Goal: Information Seeking & Learning: Learn about a topic

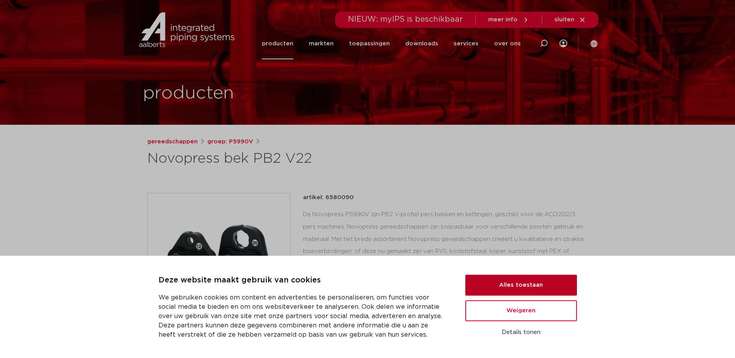
click at [517, 287] on button "Alles toestaan" at bounding box center [521, 285] width 112 height 21
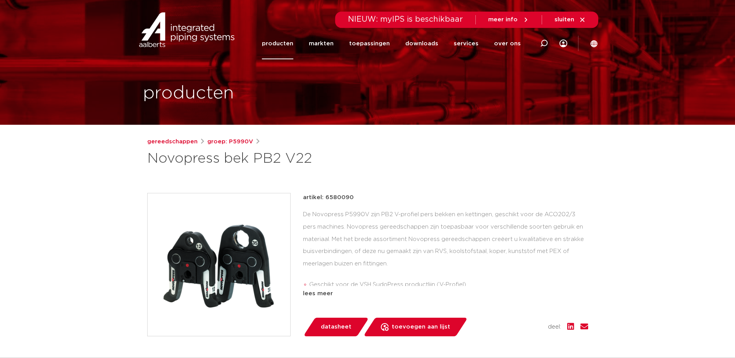
click at [338, 220] on div "De Novopress P5990V zijn PB2 V-profiel pers bekken en kettingen, geschikt voor …" at bounding box center [445, 248] width 285 height 78
click at [472, 227] on div "De Novopress P5990V zijn PB2 V-profiel pers bekken en kettingen, geschikt voor …" at bounding box center [445, 248] width 285 height 78
drag, startPoint x: 472, startPoint y: 227, endPoint x: 546, endPoint y: 214, distance: 74.7
click at [546, 215] on div "De Novopress P5990V zijn PB2 V-profiel pers bekken en kettingen, geschikt voor …" at bounding box center [445, 248] width 285 height 78
drag, startPoint x: 546, startPoint y: 214, endPoint x: 577, endPoint y: 214, distance: 30.6
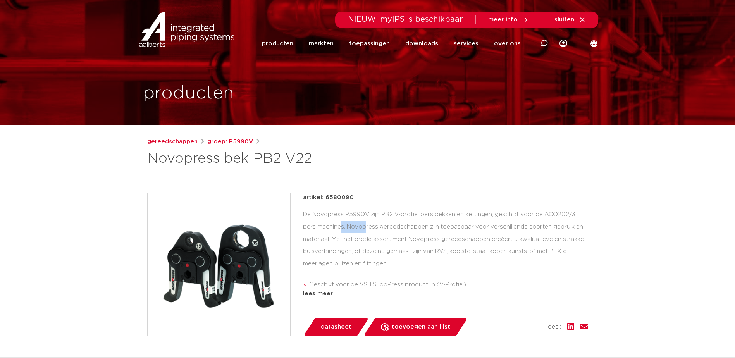
click at [577, 214] on div "De Novopress P5990V zijn PB2 V-profiel pers bekken en kettingen, geschikt voor …" at bounding box center [445, 248] width 285 height 78
copy div "ACO202/3"
drag, startPoint x: 149, startPoint y: 158, endPoint x: 231, endPoint y: 157, distance: 81.8
click at [231, 157] on h1 "Novopress bek PB2 V22" at bounding box center [292, 159] width 291 height 19
drag, startPoint x: 231, startPoint y: 157, endPoint x: 391, endPoint y: 157, distance: 160.1
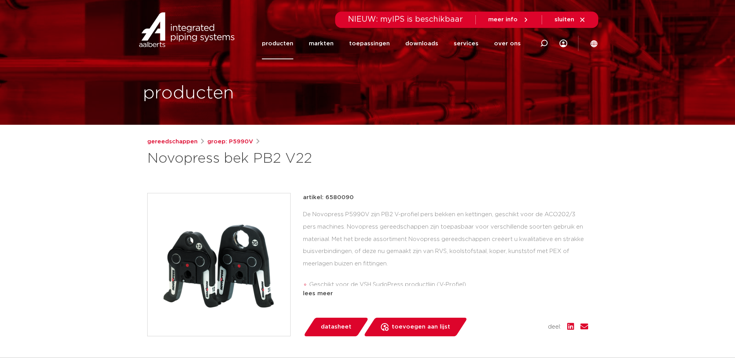
click at [391, 157] on h1 "Novopress bek PB2 V22" at bounding box center [292, 159] width 291 height 19
click at [333, 200] on p "artikel: 6580090" at bounding box center [328, 197] width 51 height 9
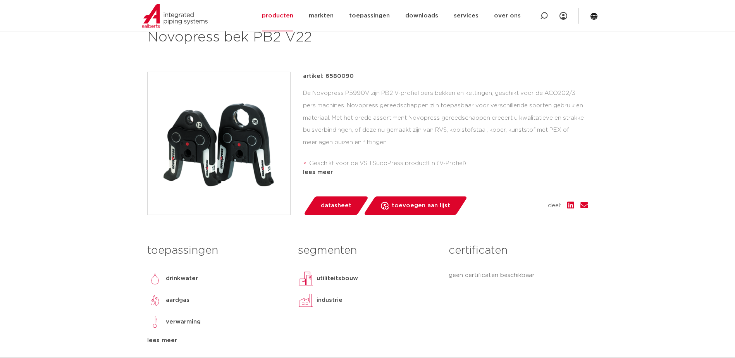
scroll to position [78, 0]
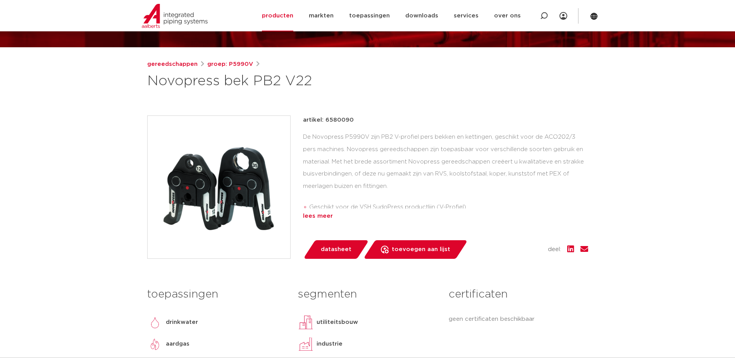
click at [320, 215] on div "lees meer" at bounding box center [445, 216] width 285 height 9
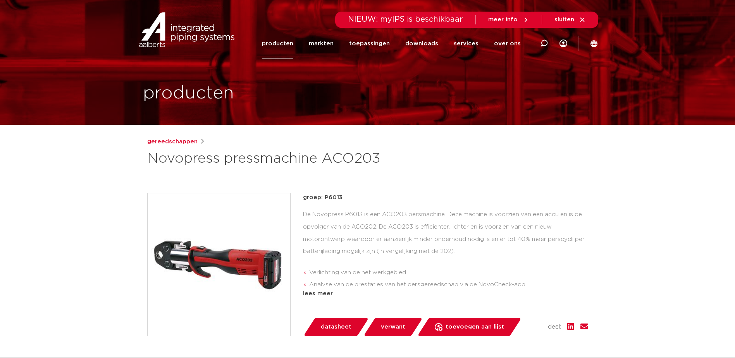
click at [469, 214] on div "De Novopress P6013 is een ACO203 persmachine. Deze machine is voorzien van een …" at bounding box center [445, 248] width 285 height 78
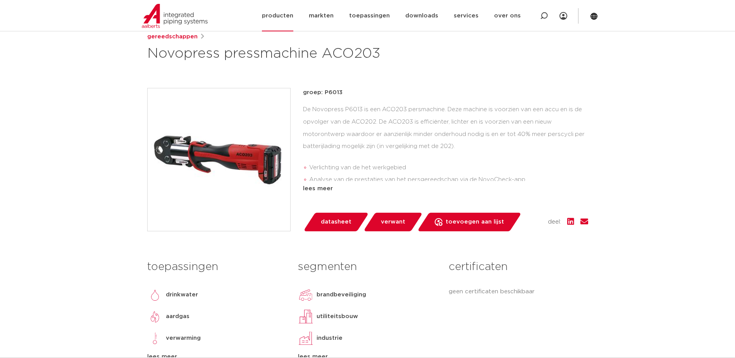
scroll to position [78, 0]
